Goal: Find contact information: Find contact information

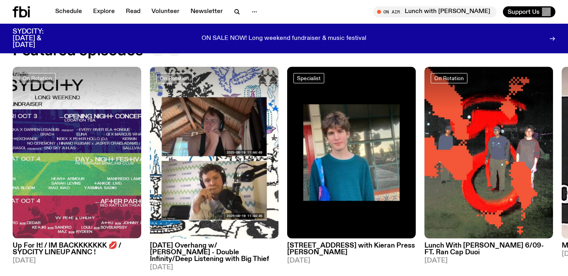
scroll to position [371, 0]
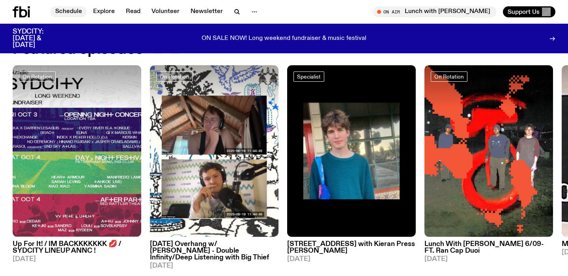
click at [69, 11] on link "Schedule" at bounding box center [69, 11] width 36 height 11
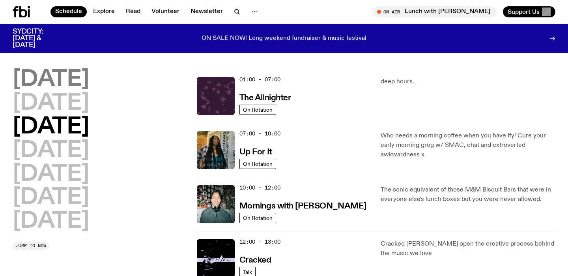
click at [89, 82] on h2 "Monday" at bounding box center [51, 80] width 77 height 22
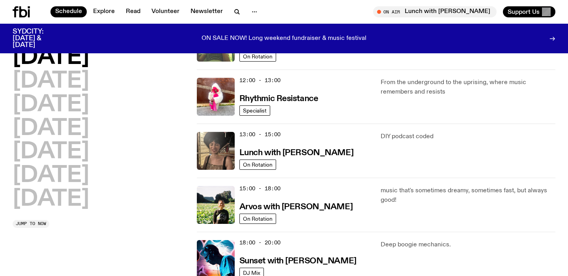
scroll to position [173, 0]
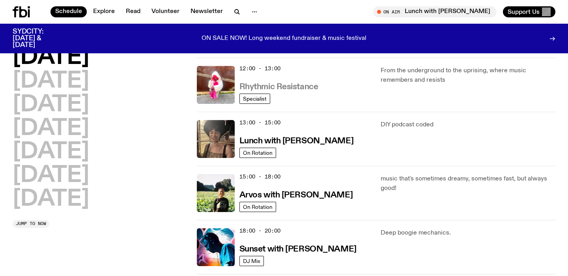
click at [306, 86] on h3 "Rhythmic Resistance" at bounding box center [279, 87] width 79 height 8
click at [325, 141] on h3 "Lunch with [PERSON_NAME]" at bounding box center [297, 141] width 114 height 8
click at [318, 193] on h3 "Arvos with Bri Kennedy" at bounding box center [296, 195] width 113 height 8
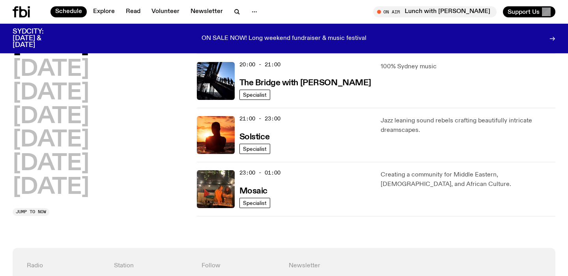
scroll to position [394, 0]
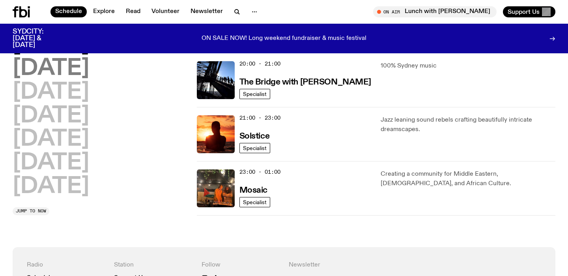
click at [86, 74] on h2 "Tuesday" at bounding box center [51, 69] width 77 height 22
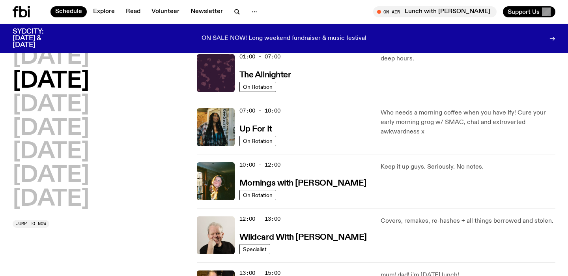
scroll to position [22, 0]
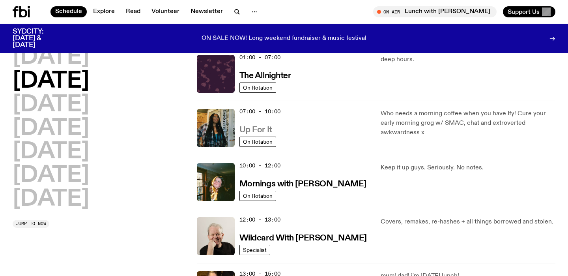
click at [256, 129] on h3 "Up For It" at bounding box center [256, 130] width 33 height 8
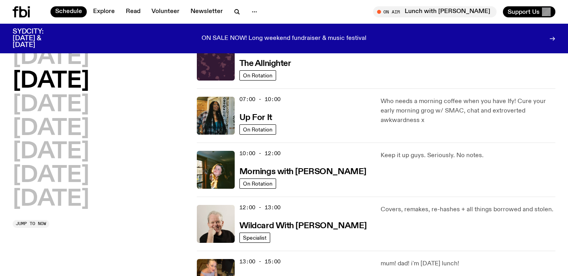
scroll to position [35, 0]
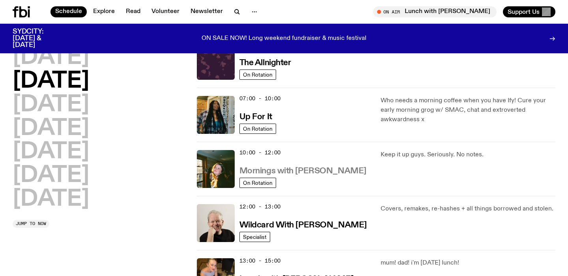
click at [306, 172] on h3 "Mornings with [PERSON_NAME]" at bounding box center [303, 171] width 127 height 8
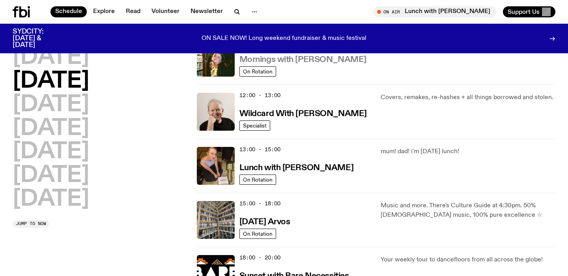
scroll to position [148, 0]
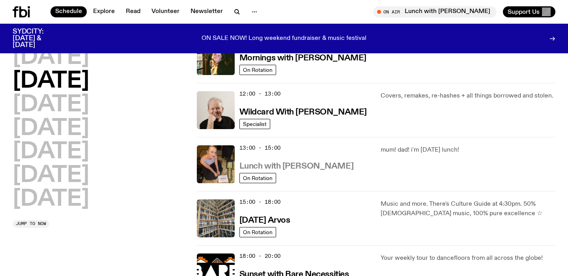
click at [304, 169] on h3 "Lunch with [PERSON_NAME]" at bounding box center [297, 166] width 114 height 8
click at [289, 218] on h3 "Tuesday Arvos" at bounding box center [265, 220] width 51 height 8
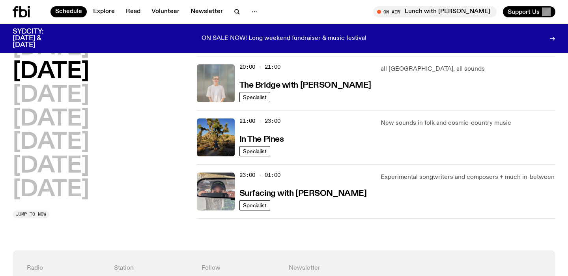
scroll to position [432, 0]
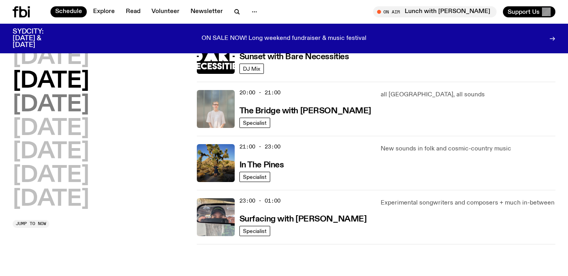
click at [89, 105] on h2 "Wednesday" at bounding box center [51, 105] width 77 height 22
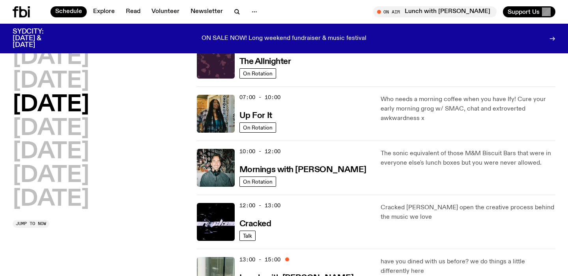
scroll to position [41, 0]
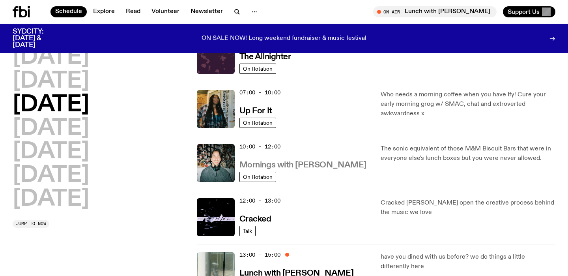
click at [309, 162] on h3 "Mornings with Ben Hansen" at bounding box center [303, 165] width 127 height 8
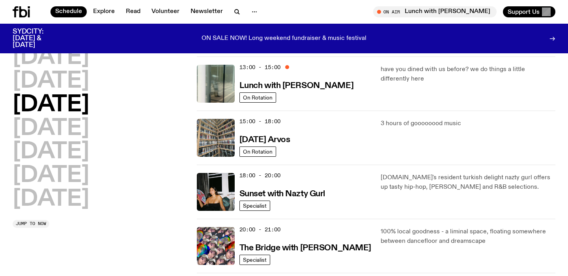
scroll to position [226, 0]
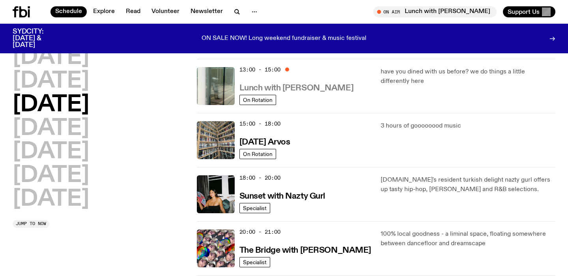
click at [319, 86] on h3 "Lunch with [PERSON_NAME]" at bounding box center [297, 88] width 114 height 8
click at [291, 140] on h3 "Wednesday Arvos" at bounding box center [265, 142] width 51 height 8
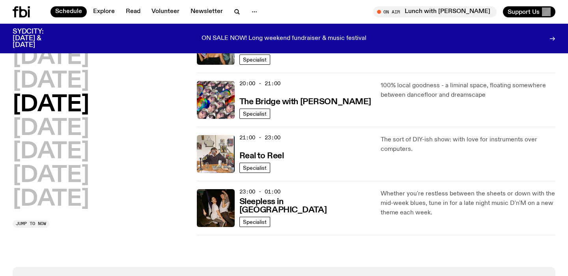
scroll to position [381, 0]
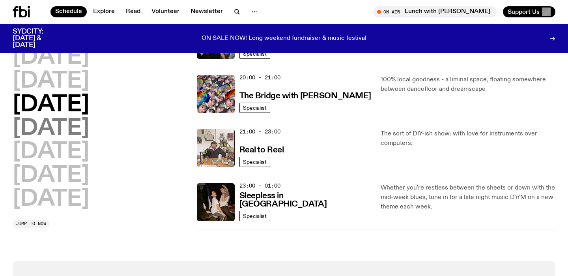
click at [62, 122] on h2 "Thursday" at bounding box center [51, 129] width 77 height 22
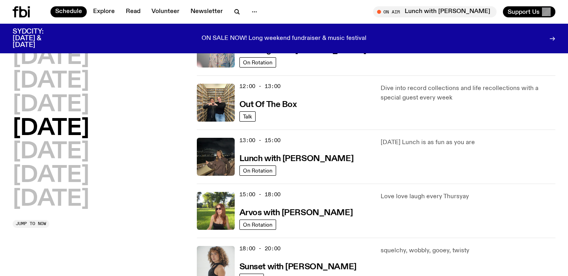
scroll to position [158, 0]
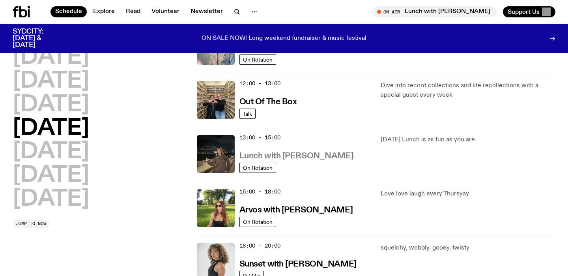
click at [312, 157] on h3 "Lunch with Izzy Page" at bounding box center [297, 156] width 114 height 8
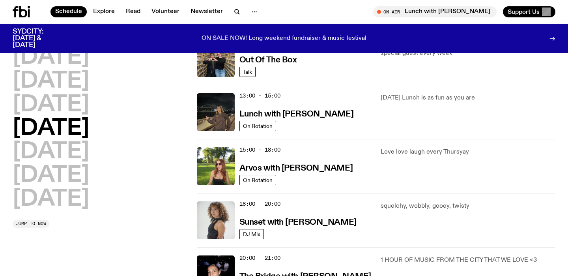
scroll to position [201, 0]
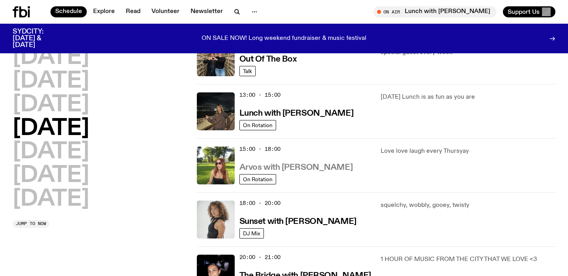
click at [309, 167] on h3 "Arvos with Lizzie Bowles" at bounding box center [296, 167] width 113 height 8
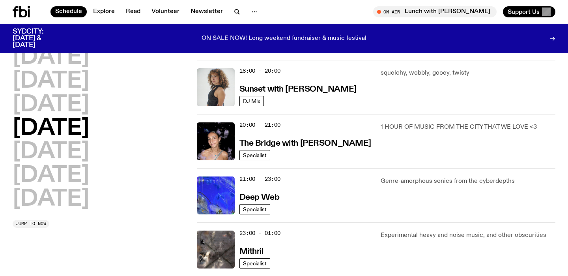
scroll to position [344, 0]
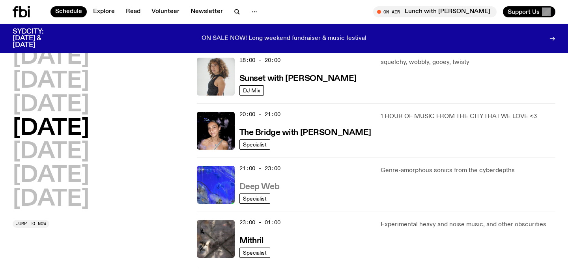
click at [270, 186] on h3 "Deep Web" at bounding box center [260, 187] width 40 height 8
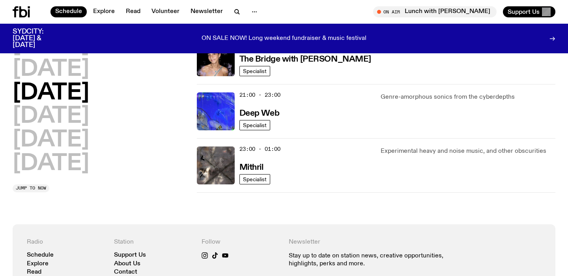
scroll to position [394, 0]
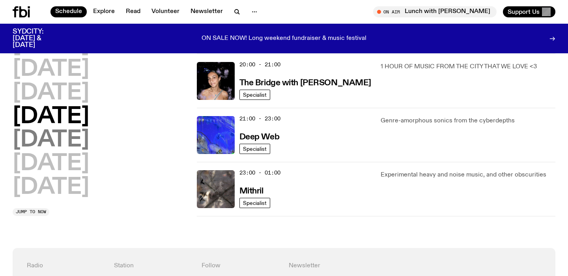
click at [67, 136] on h2 "Friday" at bounding box center [51, 140] width 77 height 22
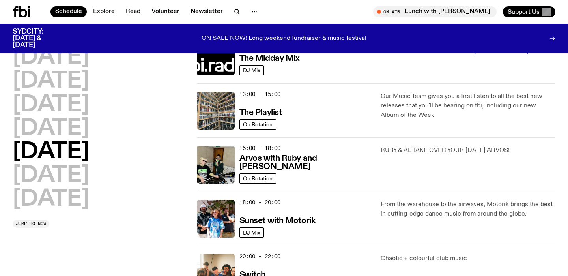
scroll to position [208, 0]
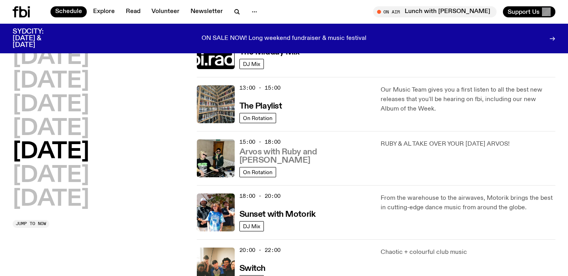
click at [304, 163] on h3 "Arvos with Ruby and Al" at bounding box center [306, 156] width 132 height 17
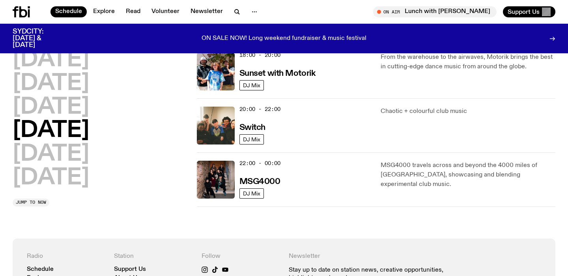
scroll to position [362, 0]
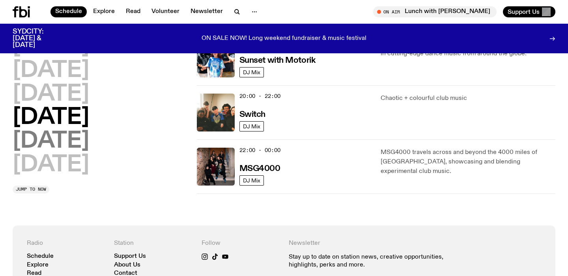
click at [89, 146] on h2 "Saturday" at bounding box center [51, 141] width 77 height 22
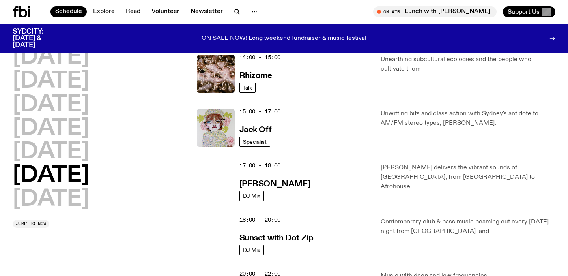
scroll to position [347, 0]
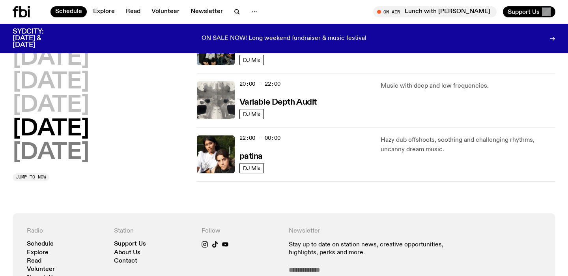
click at [51, 159] on h2 "Sunday" at bounding box center [51, 153] width 77 height 22
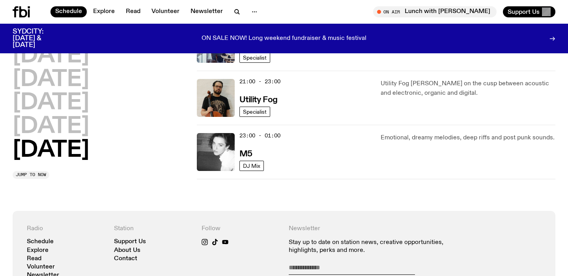
scroll to position [593, 0]
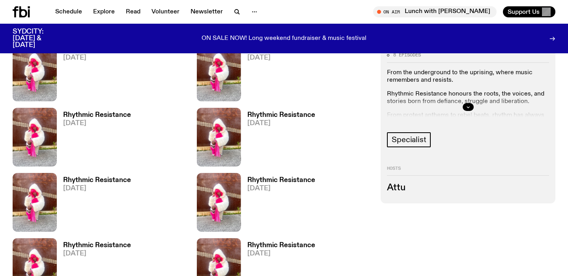
scroll to position [418, 0]
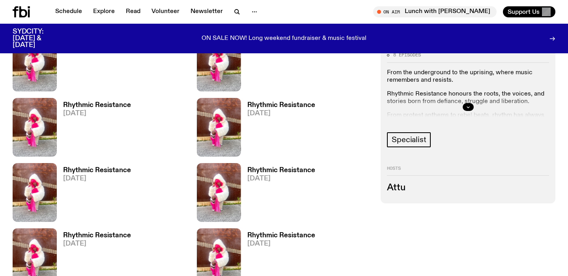
click at [398, 190] on h3 "Attu" at bounding box center [468, 188] width 162 height 9
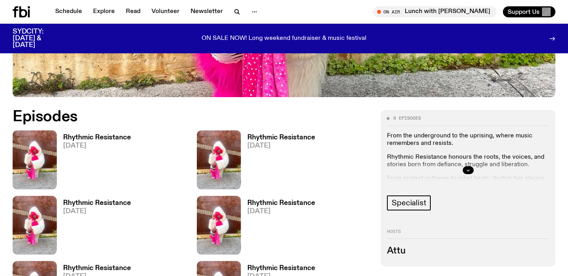
scroll to position [332, 0]
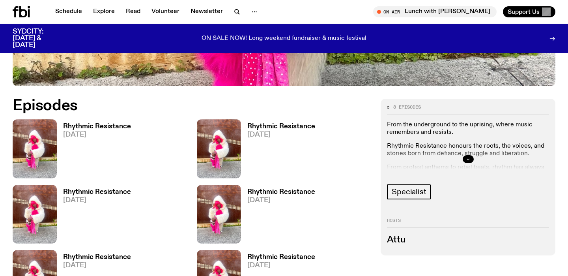
click at [466, 159] on icon "button" at bounding box center [468, 159] width 5 height 5
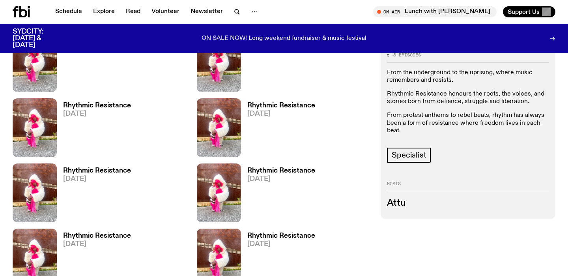
scroll to position [419, 0]
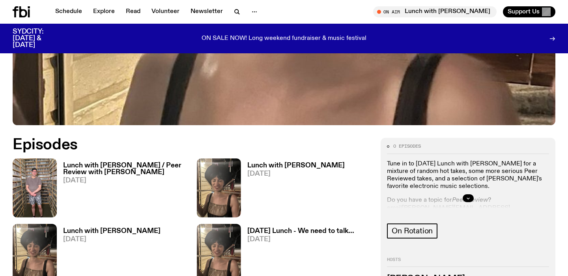
scroll to position [293, 0]
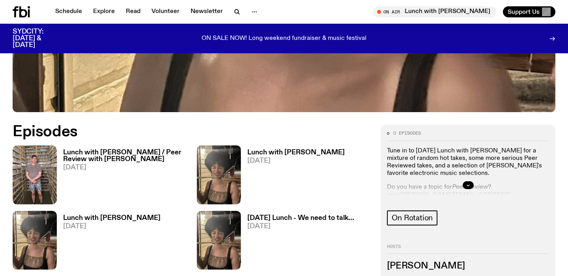
click at [481, 182] on div at bounding box center [468, 185] width 162 height 25
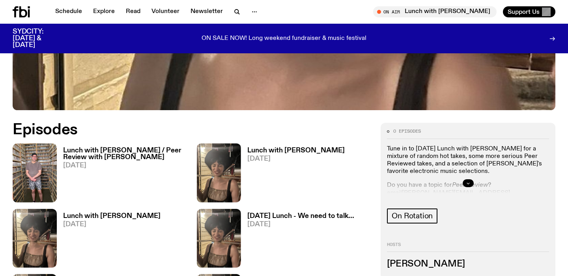
click at [473, 183] on button "button" at bounding box center [468, 183] width 11 height 8
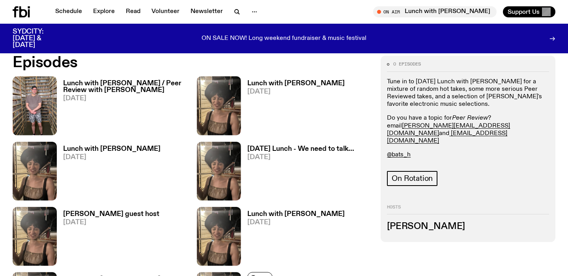
scroll to position [377, 0]
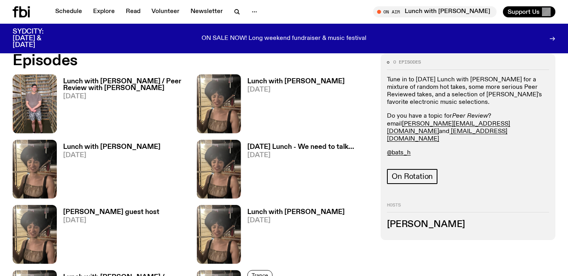
click at [284, 82] on h3 "Lunch with [PERSON_NAME]" at bounding box center [297, 81] width 98 height 7
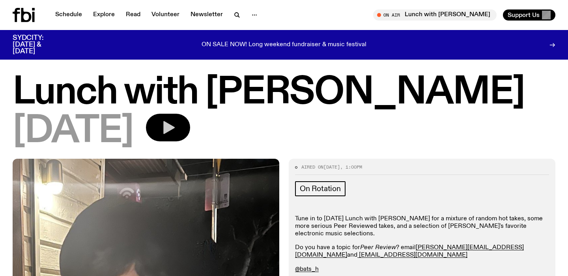
click at [176, 126] on icon "button" at bounding box center [168, 128] width 16 height 16
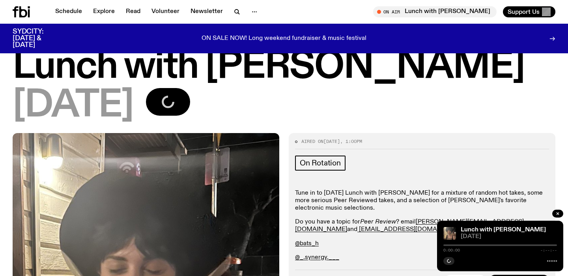
scroll to position [44, 0]
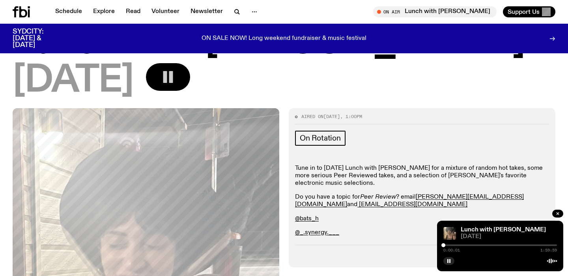
click at [488, 246] on div at bounding box center [501, 245] width 114 height 2
click at [500, 244] on div at bounding box center [501, 245] width 114 height 2
click at [509, 244] on div at bounding box center [501, 245] width 114 height 2
click at [521, 244] on div at bounding box center [501, 245] width 114 height 2
click at [526, 245] on div at bounding box center [501, 245] width 114 height 2
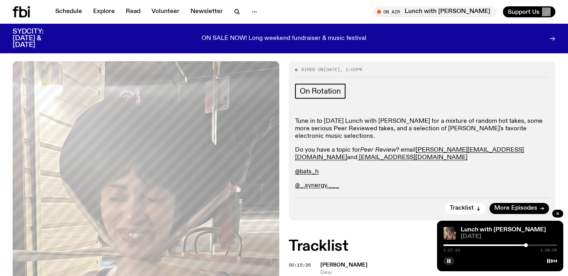
scroll to position [92, 0]
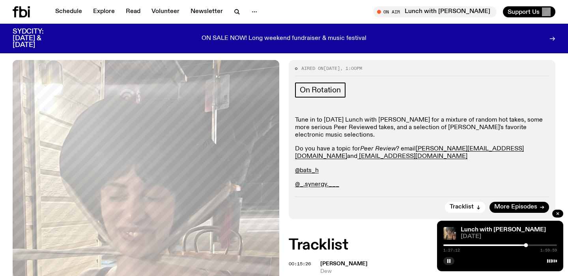
click at [533, 246] on div "1:27:12 1:59:59" at bounding box center [501, 247] width 114 height 9
click at [535, 245] on div at bounding box center [501, 245] width 114 height 2
click at [542, 244] on div at bounding box center [501, 245] width 114 height 2
click at [471, 244] on div at bounding box center [485, 245] width 114 height 2
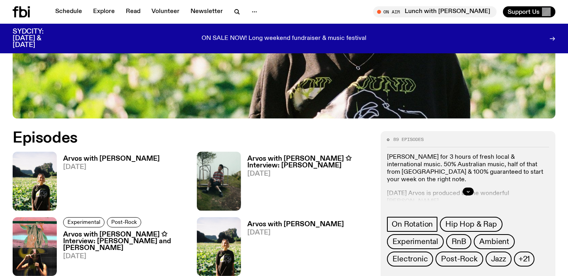
scroll to position [398, 0]
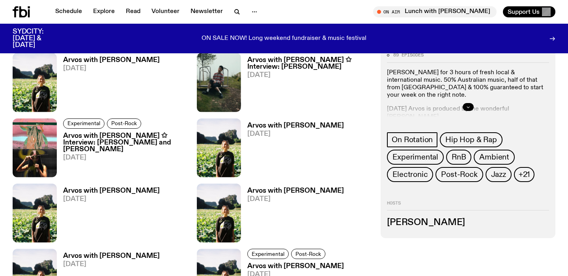
click at [465, 107] on button "button" at bounding box center [468, 107] width 11 height 8
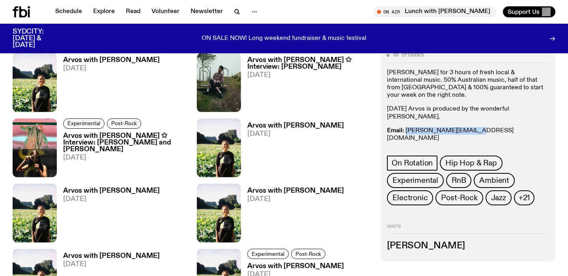
drag, startPoint x: 474, startPoint y: 123, endPoint x: 407, endPoint y: 125, distance: 67.1
click at [407, 127] on p "Email: briana.k@fbiradio.com Insta: bria.wav Text In: 0409 945 945" at bounding box center [468, 142] width 162 height 30
copy link "briana.k@fbiradio.com"
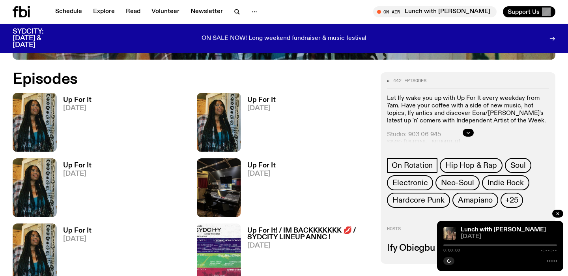
scroll to position [362, 0]
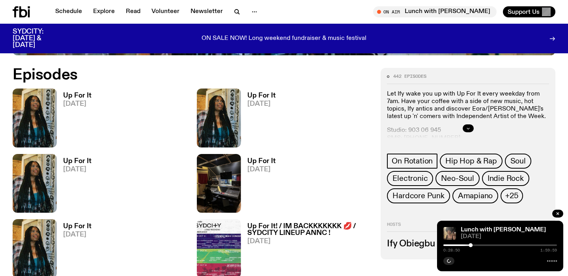
click at [468, 128] on icon "button" at bounding box center [468, 128] width 5 height 5
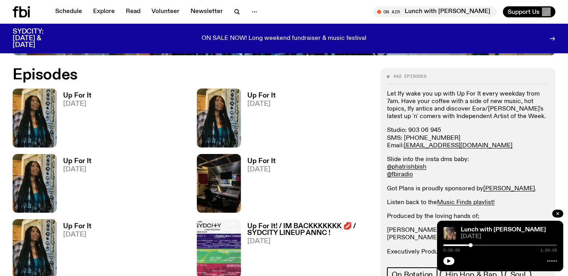
scroll to position [366, 0]
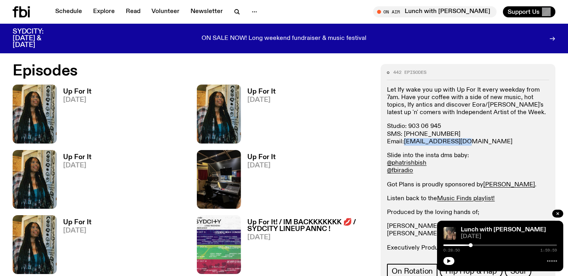
drag, startPoint x: 465, startPoint y: 142, endPoint x: 406, endPoint y: 145, distance: 59.3
click at [405, 145] on p "Studio: 903 06 945 SMS: 0435 123 945 Email: ify.o@fbiradio.com" at bounding box center [468, 134] width 162 height 23
copy p "ify.o@fbiradio.com"
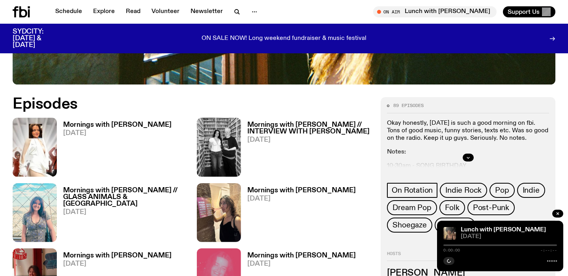
scroll to position [369, 0]
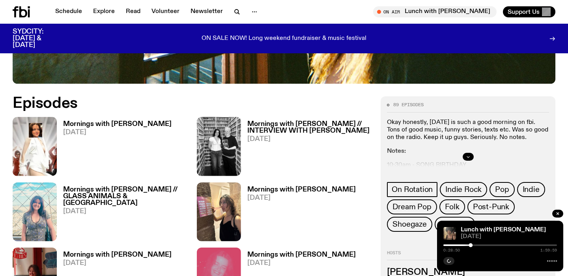
click at [465, 153] on button "button" at bounding box center [468, 157] width 11 height 8
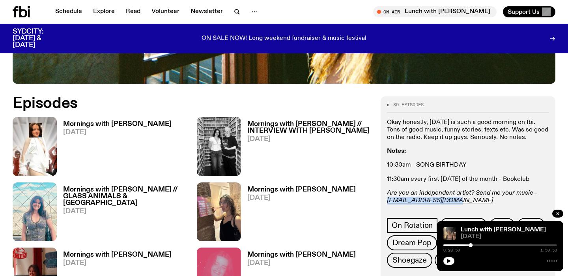
drag, startPoint x: 454, startPoint y: 165, endPoint x: 386, endPoint y: 168, distance: 68.4
click at [386, 168] on div "89 episodes Okay honestly, [DATE] is such a good morning on fbi. Tons of good m…" at bounding box center [468, 209] width 175 height 227
copy em "[EMAIL_ADDRESS][DOMAIN_NAME]"
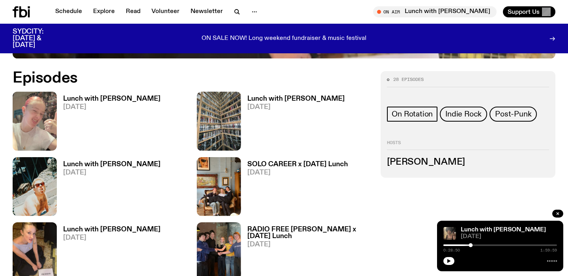
scroll to position [361, 0]
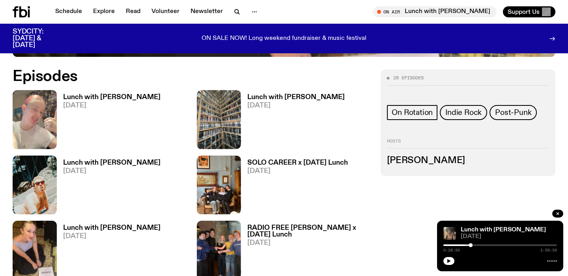
click at [421, 161] on h3 "[PERSON_NAME]" at bounding box center [468, 160] width 162 height 9
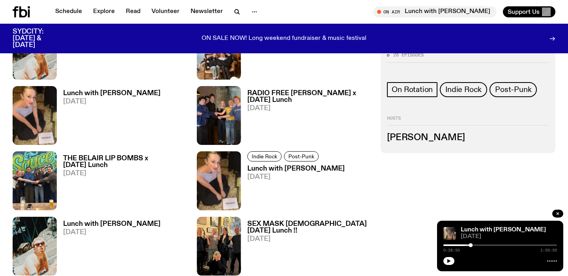
scroll to position [496, 0]
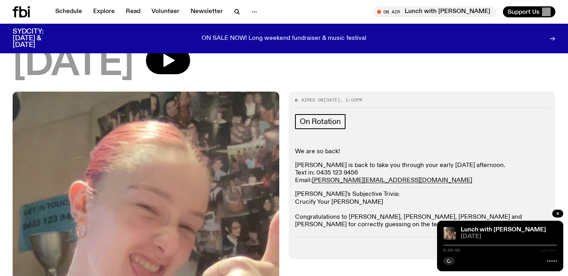
scroll to position [60, 0]
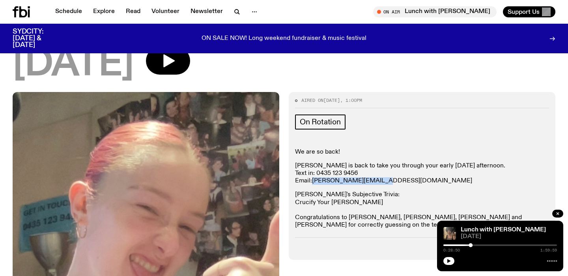
drag, startPoint x: 384, startPoint y: 180, endPoint x: 314, endPoint y: 184, distance: 70.4
click at [313, 184] on p "[PERSON_NAME] is back to take you through your early [DATE] afternoon. Text in:…" at bounding box center [422, 173] width 254 height 23
copy link "[PERSON_NAME][EMAIL_ADDRESS][DOMAIN_NAME]"
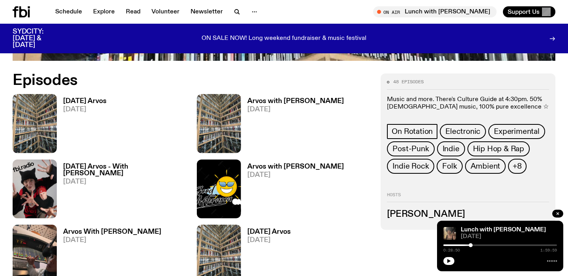
scroll to position [429, 0]
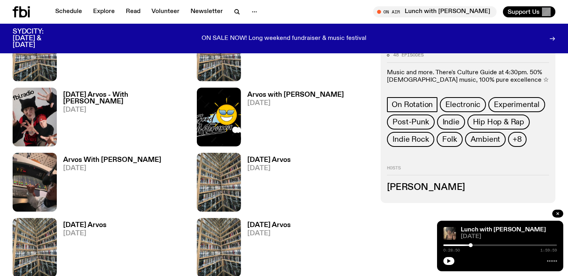
drag, startPoint x: 425, startPoint y: 189, endPoint x: 319, endPoint y: 176, distance: 106.7
click at [425, 189] on h3 "[PERSON_NAME]" at bounding box center [468, 187] width 162 height 9
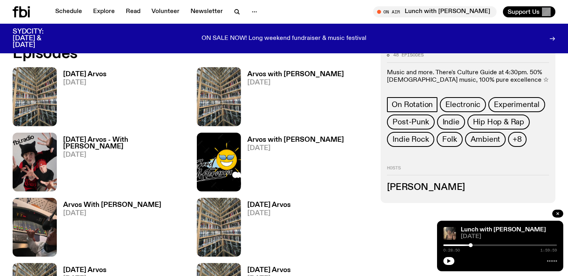
scroll to position [359, 0]
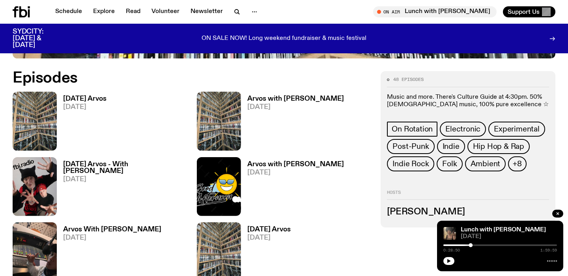
click at [92, 101] on h3 "[DATE] Arvos" at bounding box center [84, 99] width 43 height 7
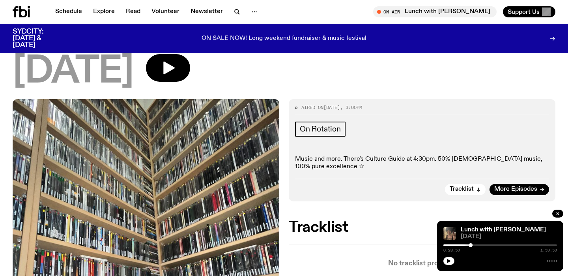
scroll to position [52, 0]
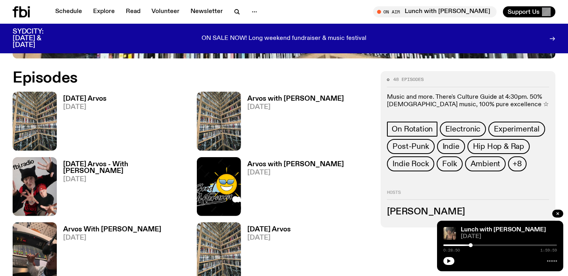
scroll to position [396, 0]
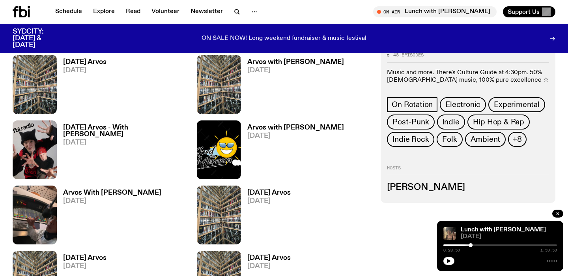
drag, startPoint x: 453, startPoint y: 187, endPoint x: 381, endPoint y: 188, distance: 72.6
drag, startPoint x: 452, startPoint y: 188, endPoint x: 377, endPoint y: 184, distance: 75.9
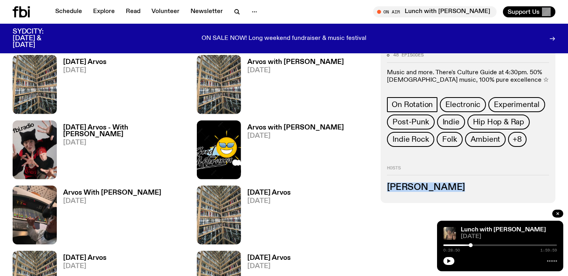
drag, startPoint x: 456, startPoint y: 187, endPoint x: 387, endPoint y: 189, distance: 68.7
click at [387, 189] on h3 "[PERSON_NAME]" at bounding box center [468, 187] width 162 height 9
copy h3 "[PERSON_NAME]"
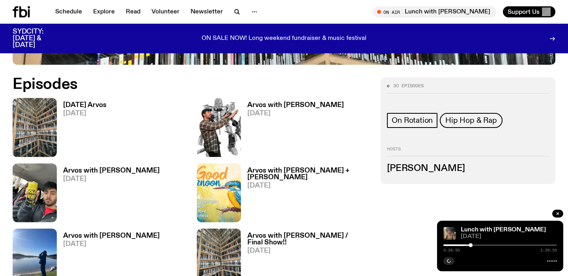
scroll to position [359, 0]
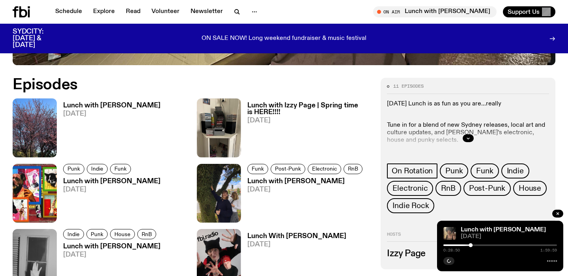
scroll to position [354, 0]
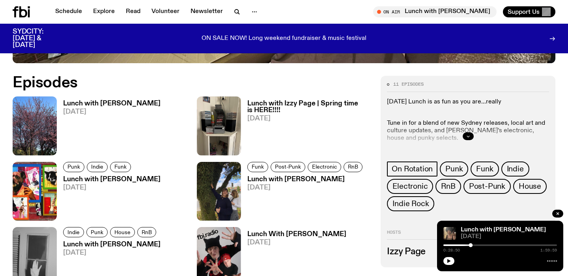
click at [468, 135] on icon "button" at bounding box center [468, 136] width 5 height 5
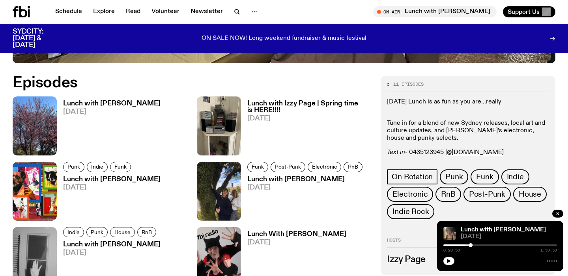
click at [273, 103] on h3 "Lunch with Izzy Page | Spring time is HERE!!!!" at bounding box center [310, 106] width 124 height 13
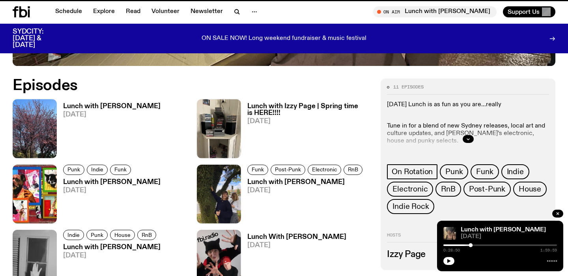
scroll to position [352, 0]
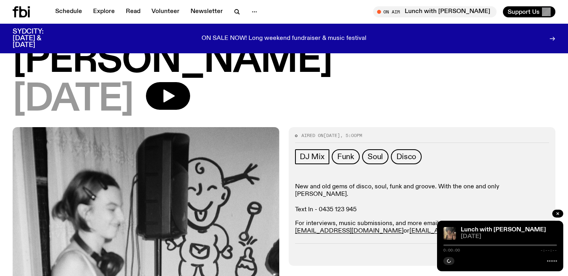
scroll to position [64, 0]
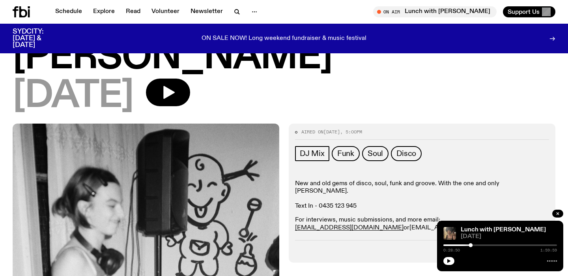
drag, startPoint x: 440, startPoint y: 188, endPoint x: 412, endPoint y: 188, distance: 27.6
click at [412, 216] on p "For interviews, music submissions, and more email: [EMAIL_ADDRESS][DOMAIN_NAME]…" at bounding box center [422, 223] width 254 height 15
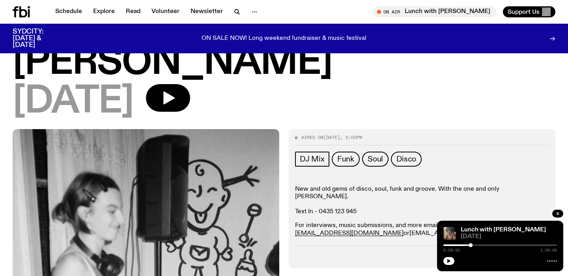
scroll to position [60, 0]
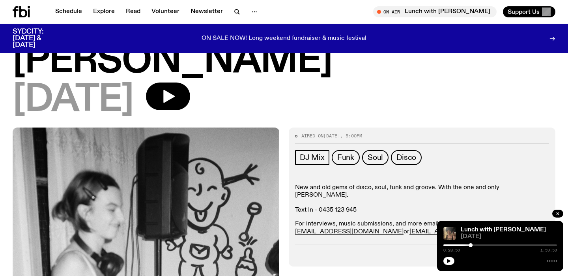
click at [442, 220] on p "For interviews, music submissions, and more email: stephenferris@me.com or izzy…" at bounding box center [422, 227] width 254 height 15
drag, startPoint x: 444, startPoint y: 189, endPoint x: 368, endPoint y: 190, distance: 75.8
click at [368, 220] on p "For interviews, music submissions, and more email: stephenferris@me.com or izzy…" at bounding box center [422, 227] width 254 height 15
copy link "izzypage4@gmail.com"
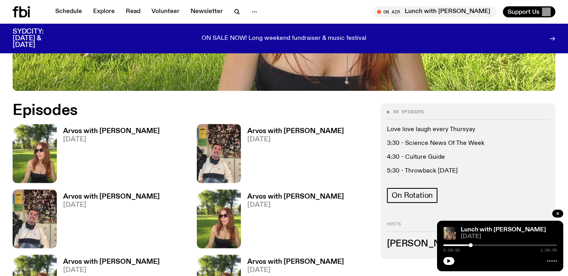
scroll to position [379, 0]
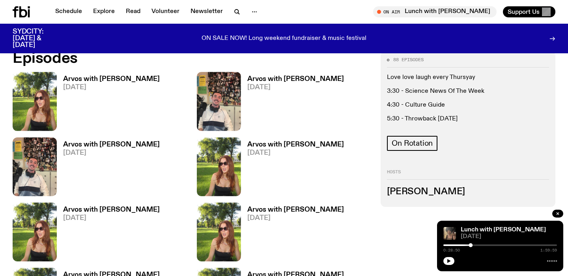
click at [104, 79] on h3 "Arvos with [PERSON_NAME]" at bounding box center [111, 79] width 97 height 7
click at [120, 142] on h3 "Arvos with [PERSON_NAME]" at bounding box center [111, 144] width 97 height 7
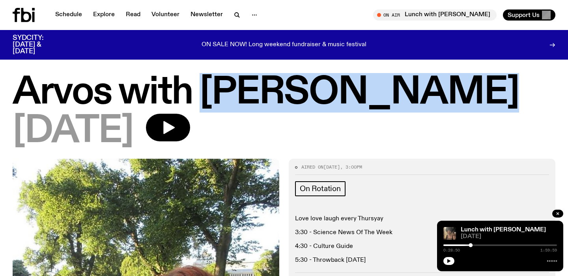
drag, startPoint x: 204, startPoint y: 83, endPoint x: 423, endPoint y: 89, distance: 219.2
click at [423, 89] on h1 "Arvos with Lizzie Bowles" at bounding box center [284, 93] width 543 height 36
copy h1 "Lizzie Bowles"
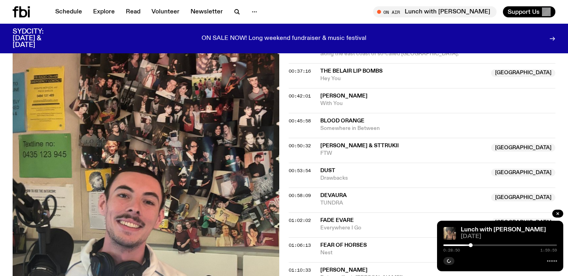
scroll to position [505, 0]
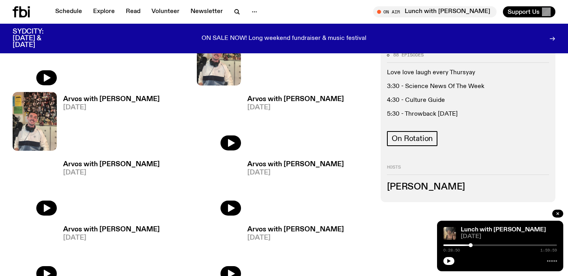
scroll to position [450, 0]
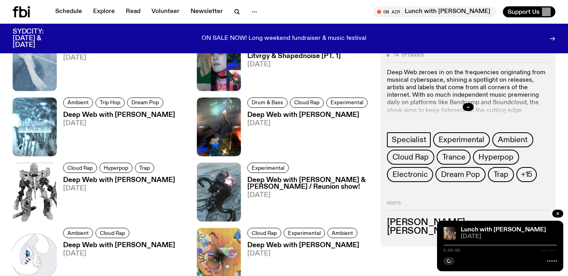
scroll to position [427, 0]
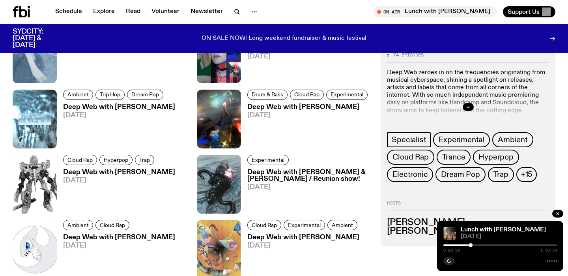
click at [483, 110] on div at bounding box center [468, 106] width 162 height 25
click at [468, 108] on icon "button" at bounding box center [468, 107] width 5 height 5
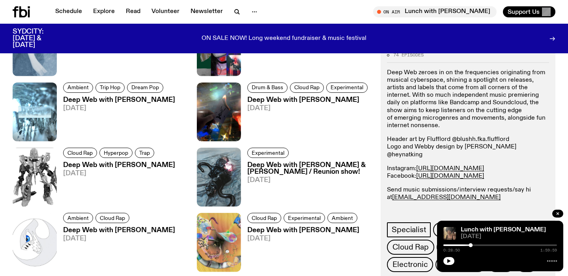
scroll to position [435, 0]
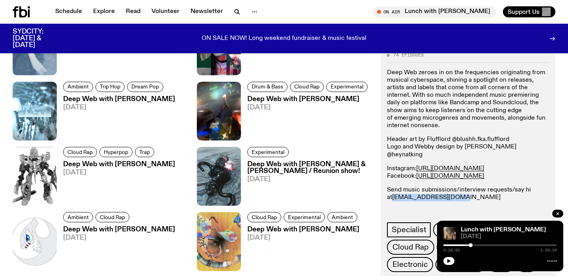
drag, startPoint x: 468, startPoint y: 190, endPoint x: 396, endPoint y: 193, distance: 72.3
click at [396, 193] on p "Send music submissions/interview requests/say hi at [EMAIL_ADDRESS][DOMAIN_NAME…" at bounding box center [468, 201] width 162 height 30
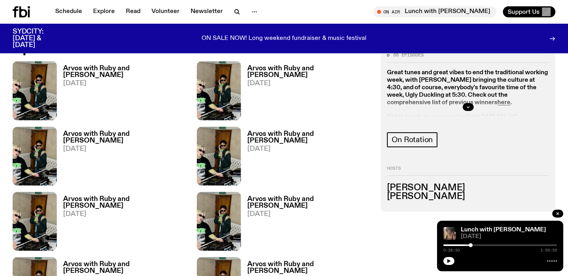
scroll to position [399, 0]
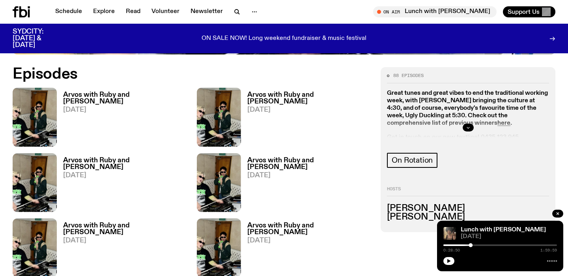
click at [471, 124] on button "button" at bounding box center [468, 128] width 11 height 8
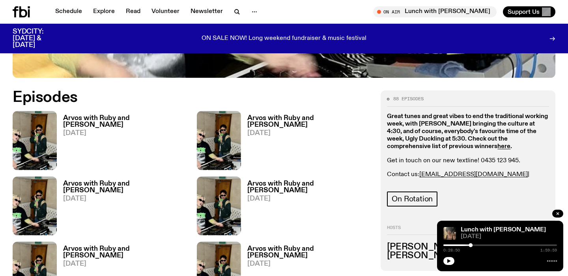
scroll to position [375, 0]
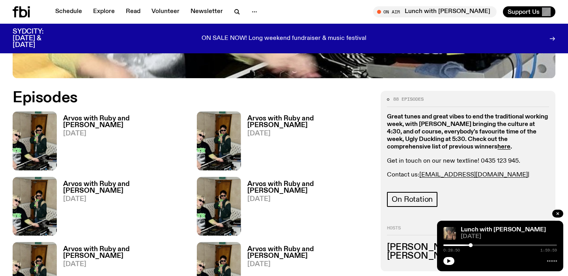
drag, startPoint x: 534, startPoint y: 139, endPoint x: 485, endPoint y: 142, distance: 48.6
click at [485, 171] on p "Contact us: [PERSON_NAME][EMAIL_ADDRESS][DOMAIN_NAME] | [EMAIL_ADDRESS][DOMAIN_…" at bounding box center [468, 178] width 162 height 15
copy link "[EMAIL_ADDRESS][DOMAIN_NAME]"
drag, startPoint x: 480, startPoint y: 140, endPoint x: 422, endPoint y: 141, distance: 58.4
click at [422, 171] on p "Contact us: ruby.m@fbiradio.com | al@fbiradio.com" at bounding box center [468, 178] width 162 height 15
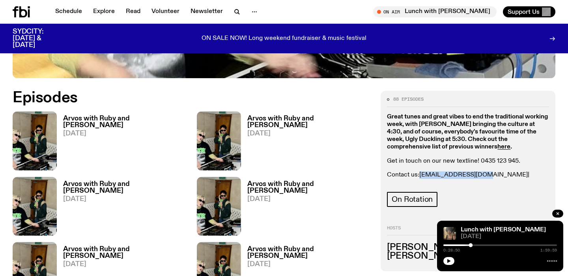
copy link "ruby.m@fbiradio.com"
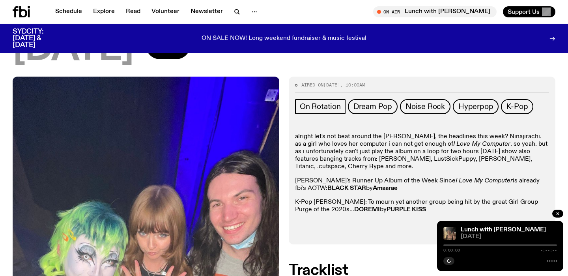
scroll to position [150, 0]
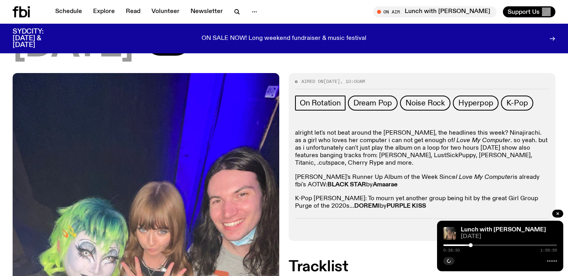
click at [388, 195] on p "K-Pop [PERSON_NAME]: To mourn yet another group being hit by the great Girl Gro…" at bounding box center [422, 202] width 254 height 15
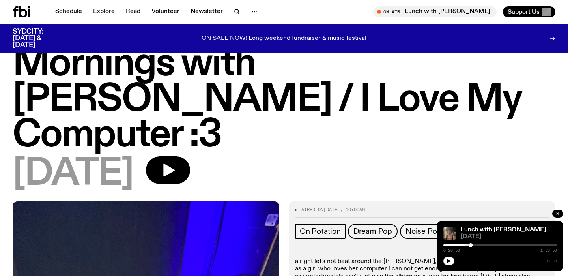
scroll to position [0, 0]
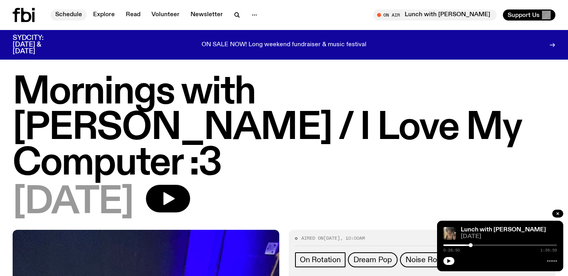
click at [76, 17] on link "Schedule" at bounding box center [69, 14] width 36 height 11
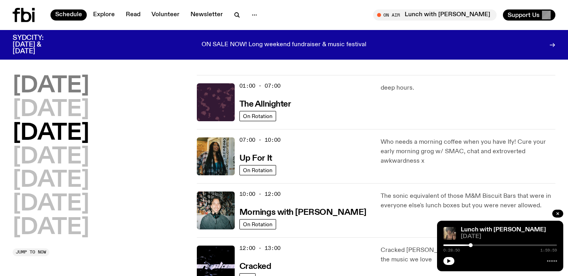
click at [81, 84] on h2 "[DATE]" at bounding box center [51, 86] width 77 height 22
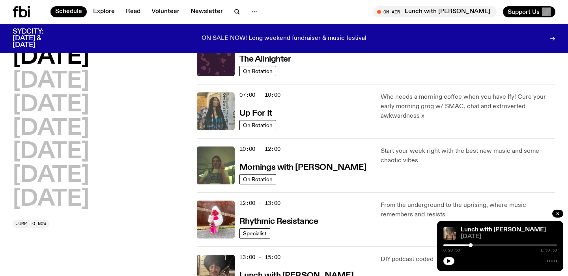
scroll to position [42, 0]
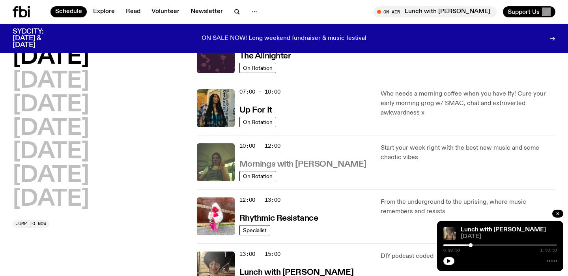
click at [319, 161] on h3 "Mornings with Jim Kretschmer" at bounding box center [303, 164] width 127 height 8
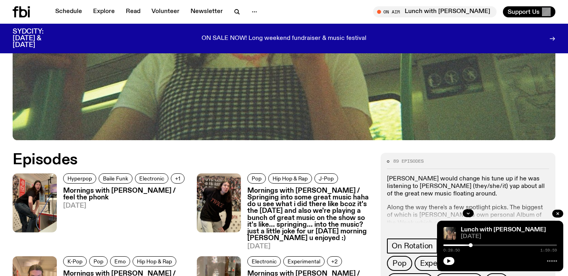
scroll to position [390, 0]
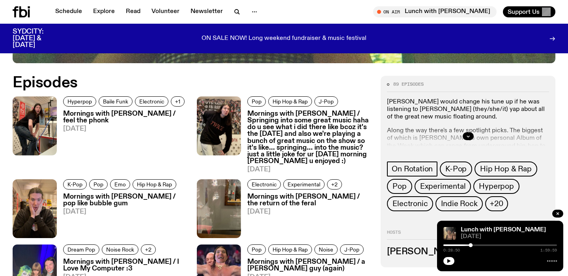
click at [461, 124] on div at bounding box center [468, 136] width 162 height 25
click at [470, 134] on icon "button" at bounding box center [468, 136] width 5 height 5
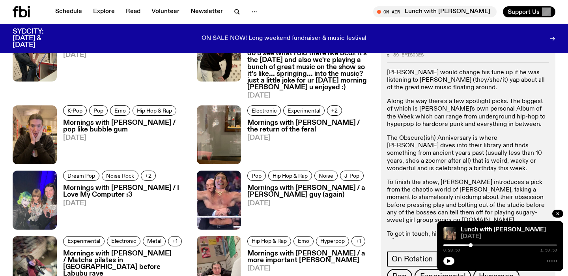
scroll to position [467, 0]
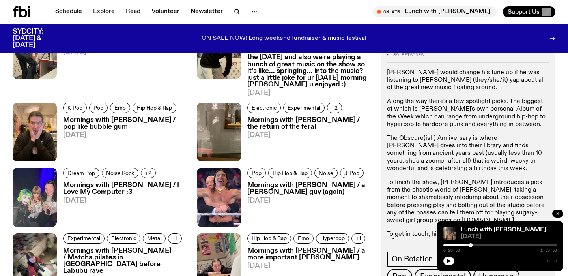
click at [561, 215] on button "button" at bounding box center [558, 214] width 11 height 8
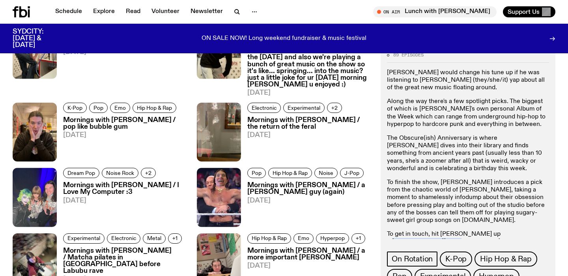
drag, startPoint x: 538, startPoint y: 236, endPoint x: 479, endPoint y: 237, distance: 58.8
click at [479, 237] on p "To get in touch, hit Jimothy up at jim.k@fbiradio.com" at bounding box center [468, 242] width 162 height 23
copy link "jim.k@fbiradio.com"
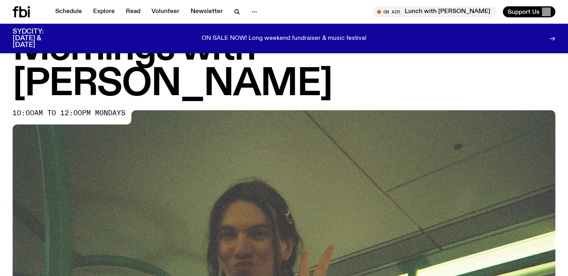
scroll to position [0, 0]
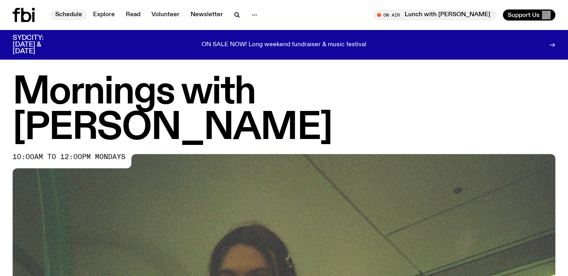
click at [71, 13] on link "Schedule" at bounding box center [69, 14] width 36 height 11
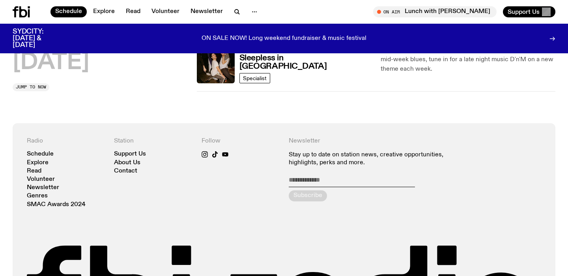
scroll to position [519, 0]
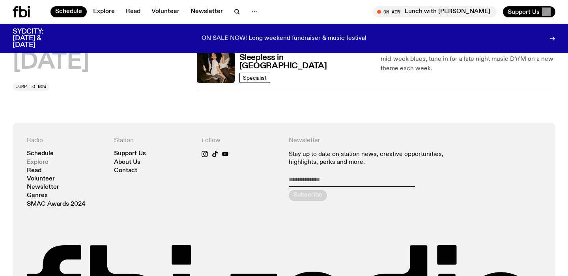
click at [42, 162] on link "Explore" at bounding box center [38, 162] width 22 height 6
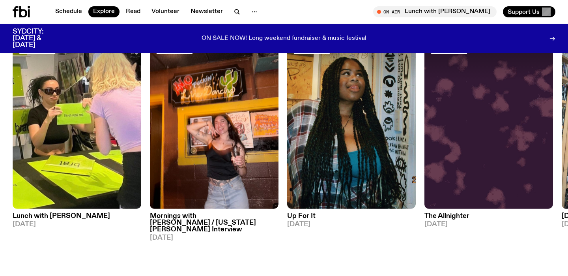
scroll to position [356, 0]
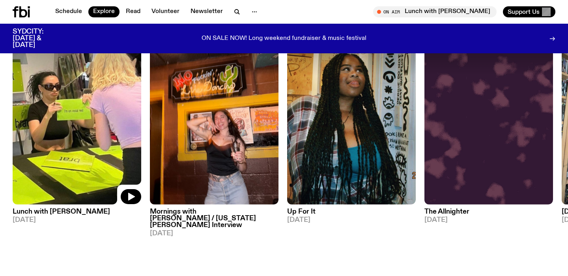
click at [101, 131] on img at bounding box center [77, 119] width 129 height 172
click at [225, 136] on img at bounding box center [214, 119] width 129 height 172
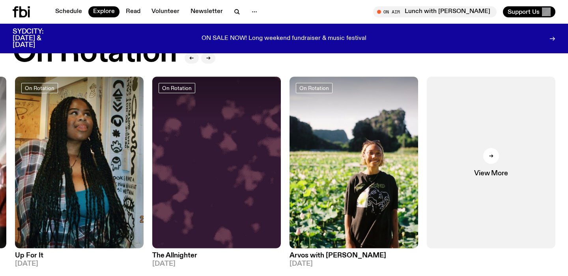
scroll to position [314, 0]
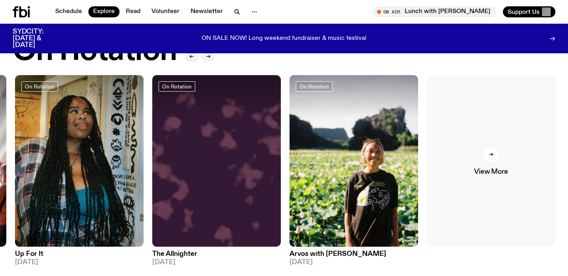
click at [499, 161] on link "View More" at bounding box center [491, 161] width 129 height 172
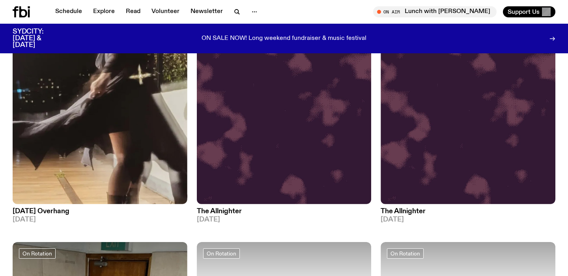
scroll to position [1522, 0]
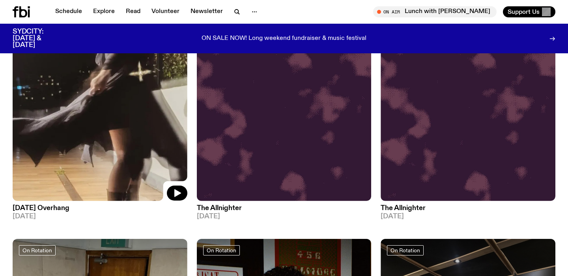
click at [93, 109] on img at bounding box center [100, 84] width 175 height 233
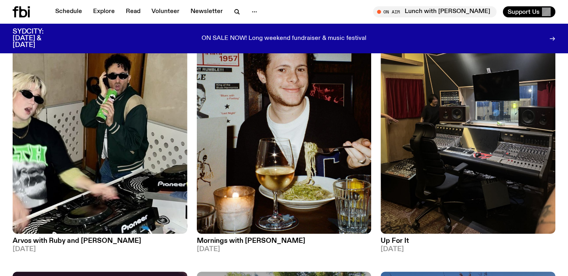
scroll to position [1760, 0]
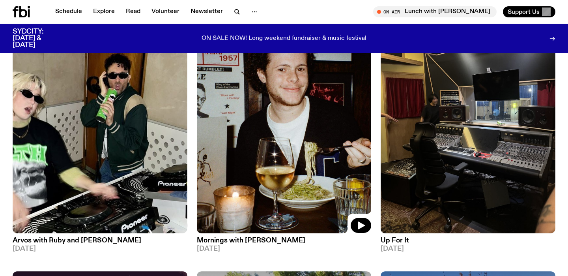
click at [249, 89] on img at bounding box center [284, 116] width 175 height 233
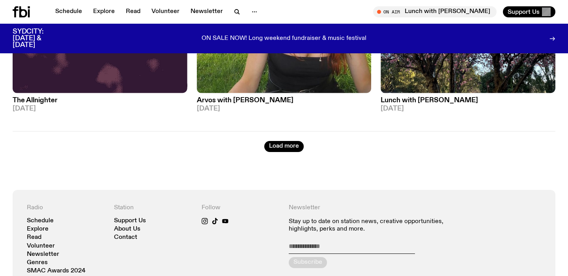
scroll to position [2177, 0]
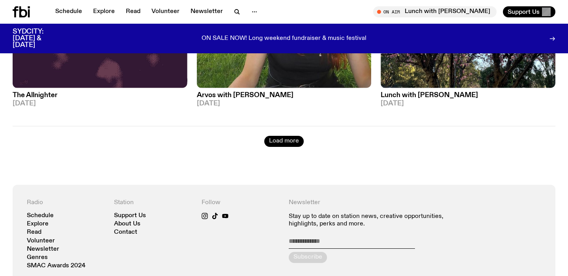
click at [278, 137] on button "Load more" at bounding box center [283, 141] width 39 height 11
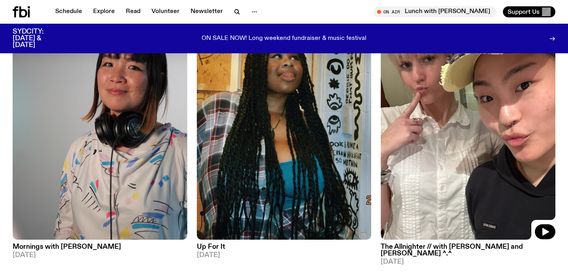
scroll to position [2297, 0]
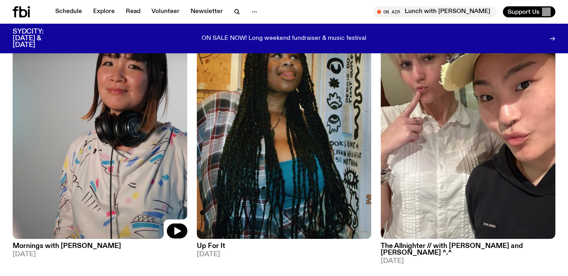
click at [112, 97] on img at bounding box center [100, 122] width 175 height 233
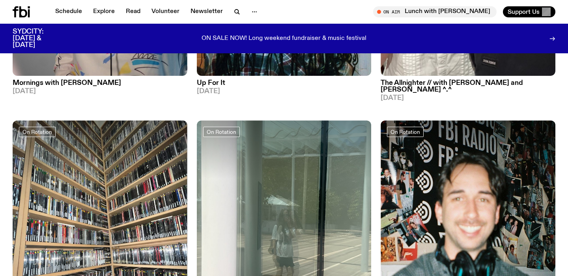
scroll to position [2578, 0]
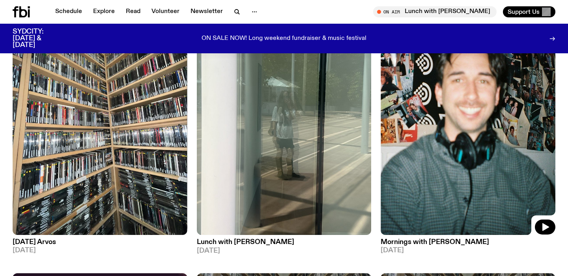
click at [453, 125] on img at bounding box center [468, 118] width 175 height 233
click at [317, 122] on img at bounding box center [284, 118] width 175 height 233
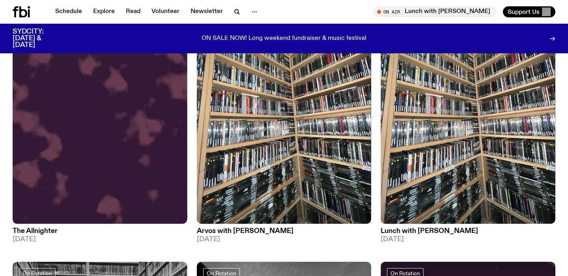
scroll to position [2866, 0]
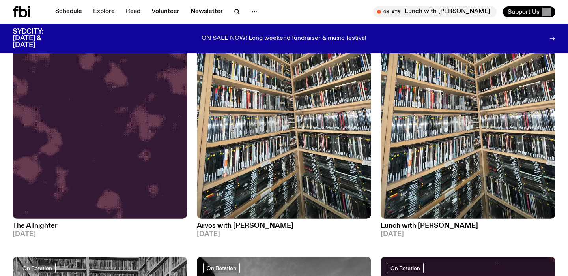
click at [317, 122] on img at bounding box center [284, 102] width 175 height 233
click at [442, 132] on img at bounding box center [468, 102] width 175 height 233
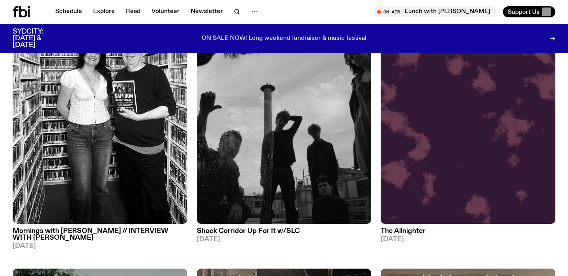
scroll to position [3134, 0]
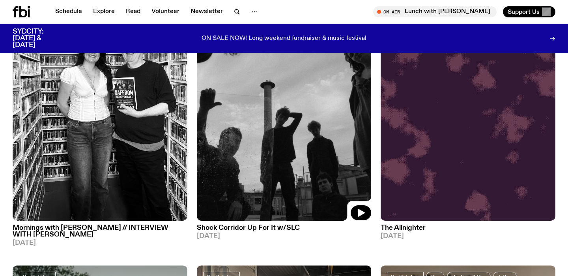
click at [330, 96] on img at bounding box center [284, 104] width 175 height 233
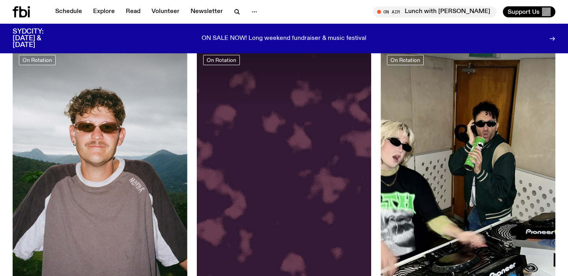
scroll to position [4221, 0]
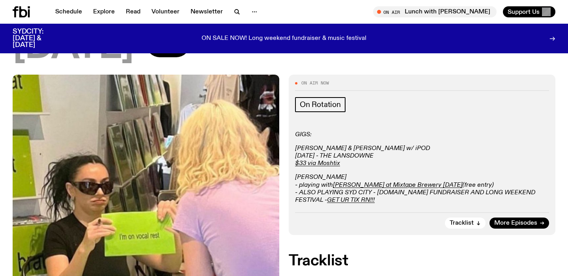
scroll to position [77, 0]
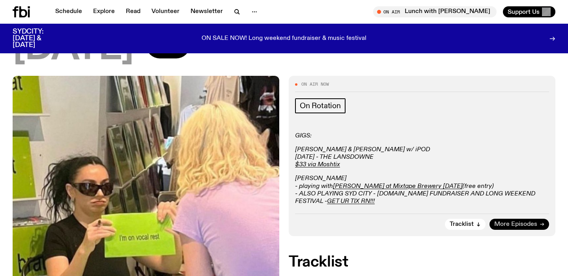
click at [504, 228] on link "More Episodes" at bounding box center [520, 224] width 60 height 11
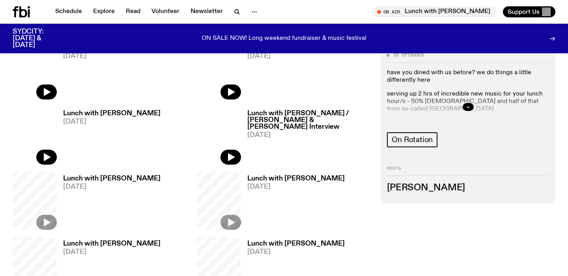
scroll to position [338, 0]
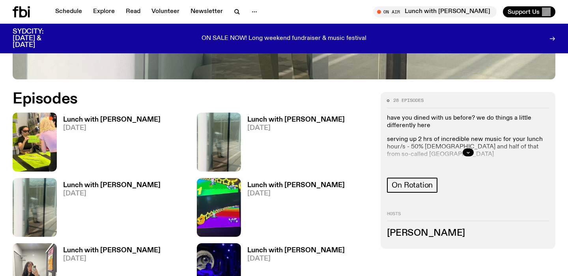
click at [473, 155] on div at bounding box center [468, 152] width 162 height 25
click at [465, 151] on button "button" at bounding box center [468, 152] width 11 height 8
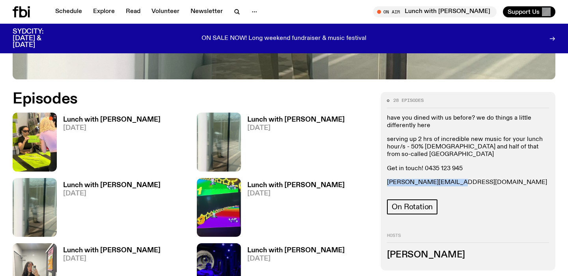
drag, startPoint x: 458, startPoint y: 185, endPoint x: 388, endPoint y: 184, distance: 70.3
click at [388, 184] on p "louisa.c@fbiradio.com" at bounding box center [468, 183] width 162 height 8
copy link "louisa.c@fbiradio.com"
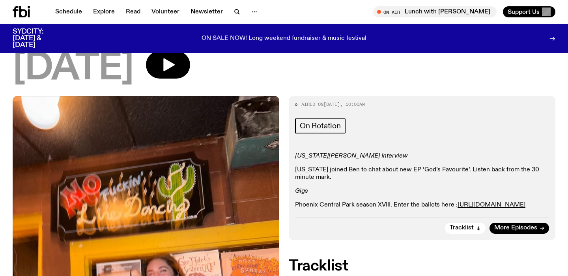
scroll to position [168, 0]
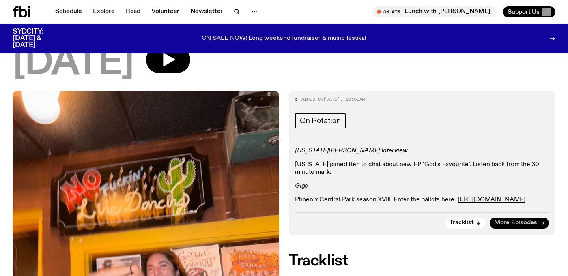
click at [511, 220] on span "More Episodes" at bounding box center [516, 223] width 43 height 6
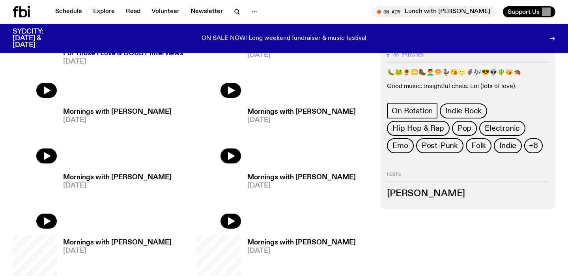
scroll to position [347, 0]
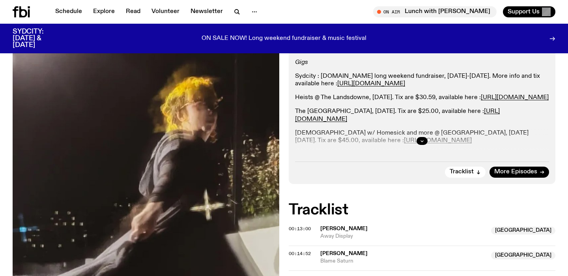
scroll to position [149, 0]
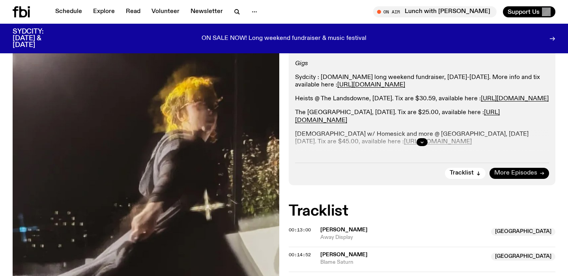
click at [521, 173] on span "More Episodes" at bounding box center [516, 173] width 43 height 6
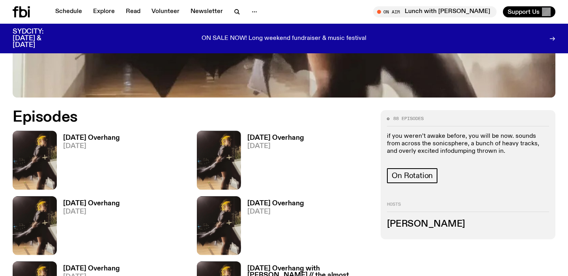
scroll to position [324, 0]
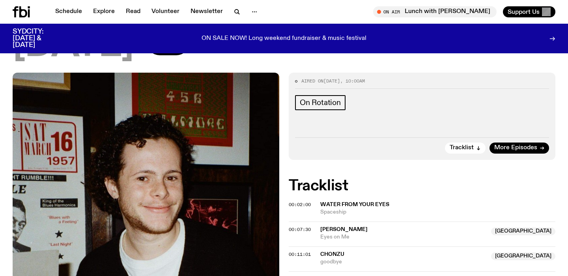
scroll to position [116, 0]
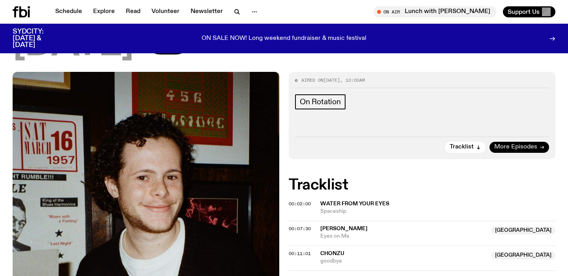
click at [512, 144] on span "More Episodes" at bounding box center [516, 147] width 43 height 6
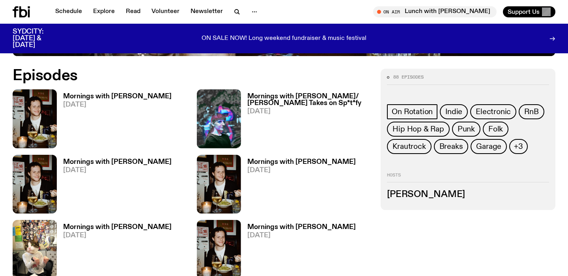
scroll to position [398, 0]
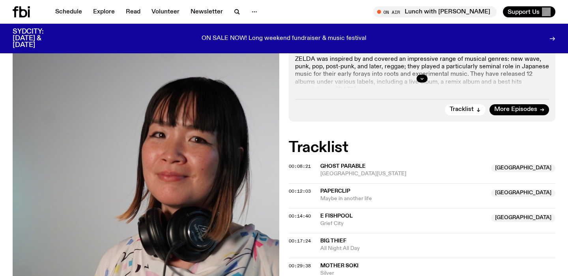
scroll to position [223, 0]
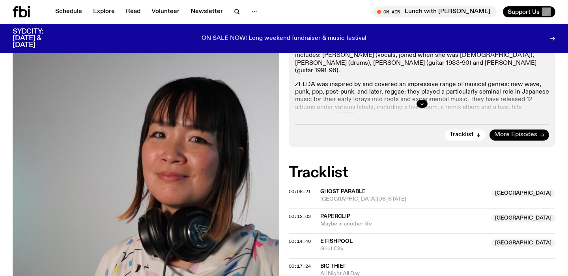
click at [522, 132] on span "More Episodes" at bounding box center [516, 135] width 43 height 6
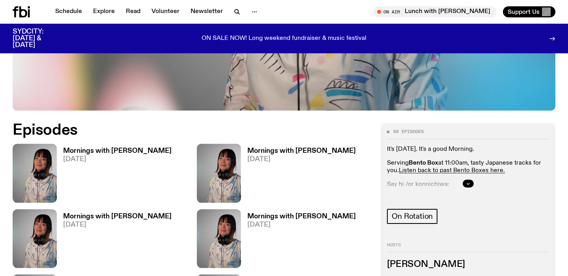
scroll to position [355, 0]
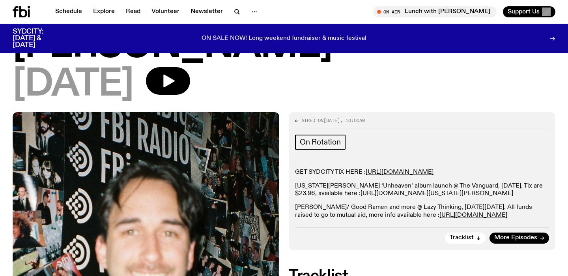
scroll to position [79, 0]
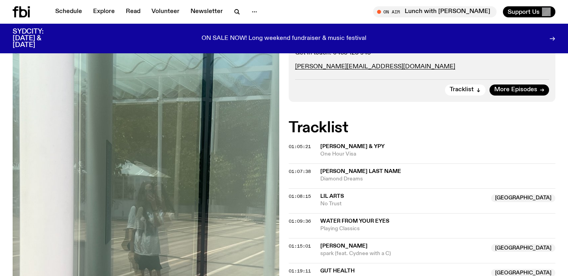
scroll to position [193, 0]
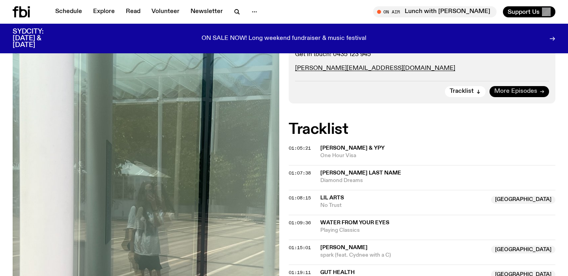
click at [524, 90] on span "More Episodes" at bounding box center [516, 91] width 43 height 6
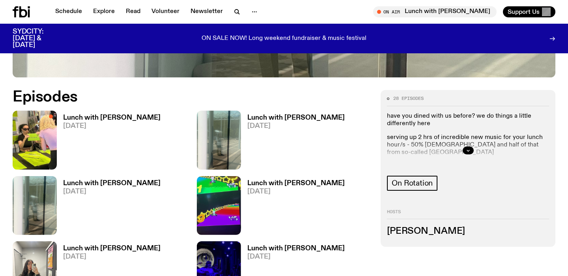
scroll to position [349, 0]
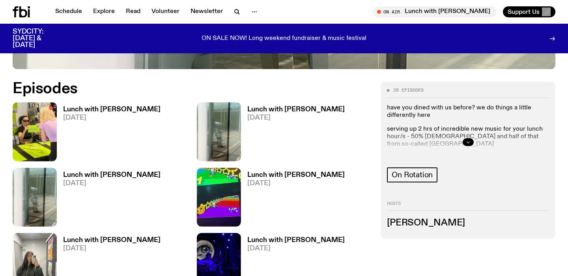
click at [469, 142] on icon "button" at bounding box center [468, 142] width 3 height 1
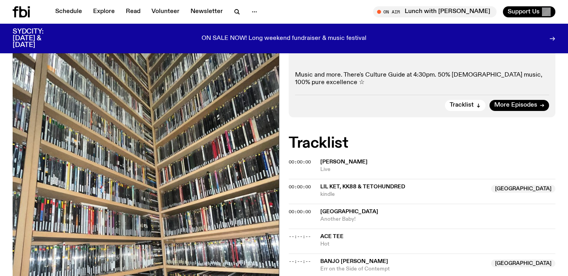
scroll to position [144, 0]
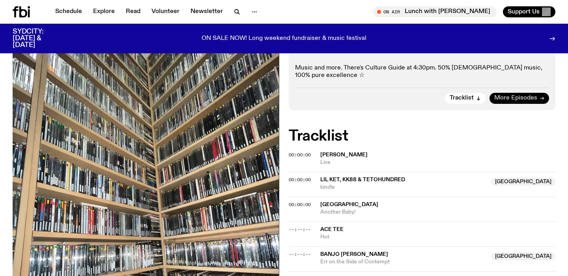
click at [501, 98] on span "More Episodes" at bounding box center [516, 98] width 43 height 6
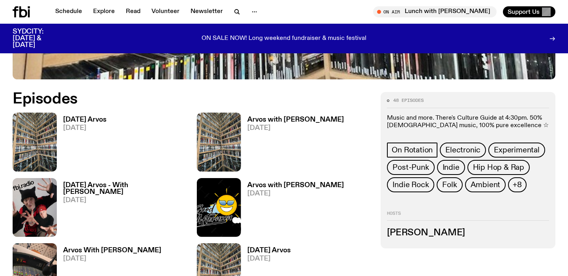
scroll to position [339, 0]
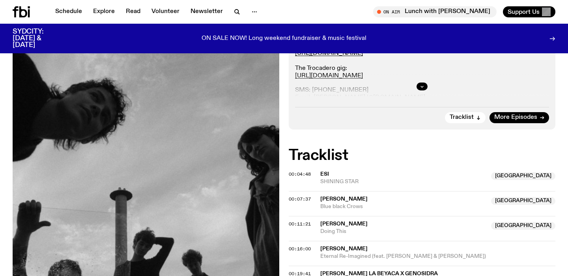
scroll to position [206, 0]
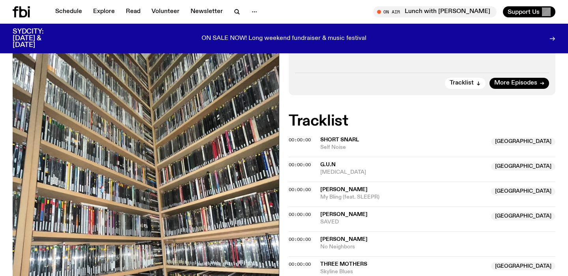
scroll to position [146, 0]
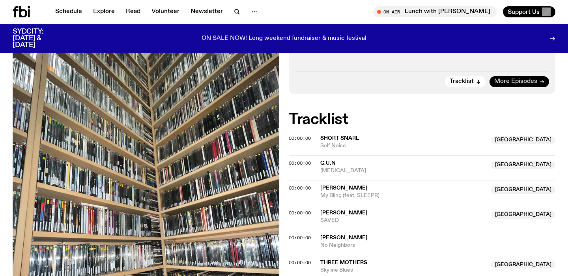
click at [520, 83] on span "More Episodes" at bounding box center [516, 82] width 43 height 6
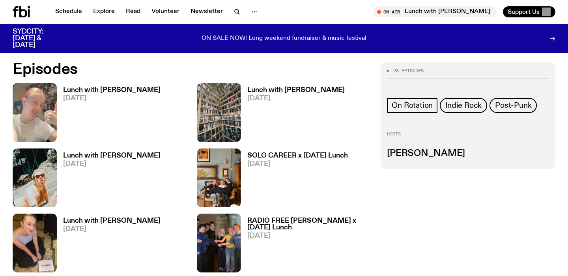
scroll to position [379, 0]
